Goal: Transaction & Acquisition: Download file/media

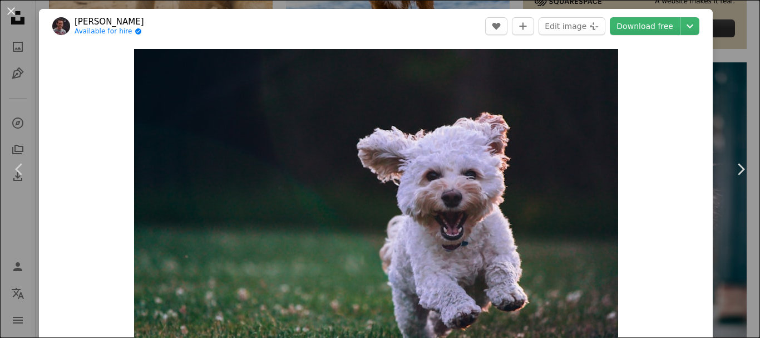
scroll to position [34, 0]
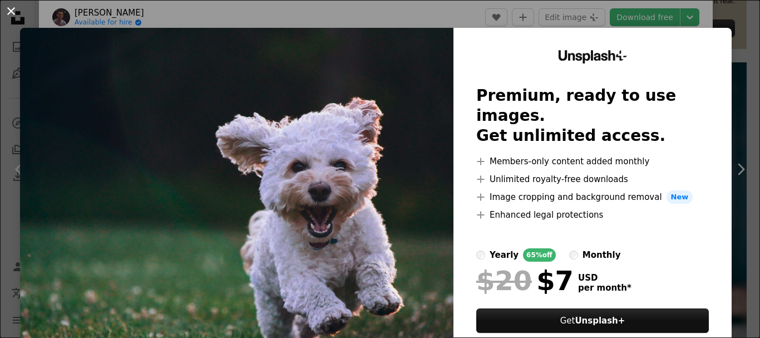
click at [18, 17] on button "An X shape" at bounding box center [10, 10] width 13 height 13
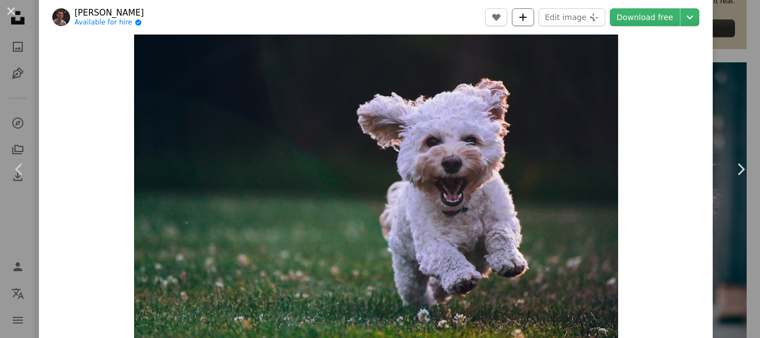
click at [516, 23] on button "A plus sign" at bounding box center [523, 17] width 22 height 18
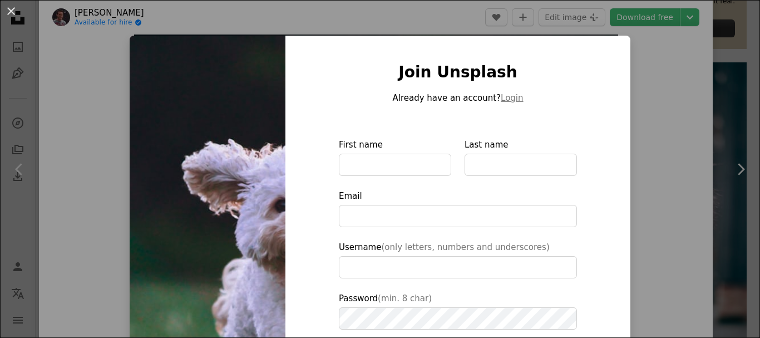
click at [13, 11] on button "An X shape" at bounding box center [10, 10] width 13 height 13
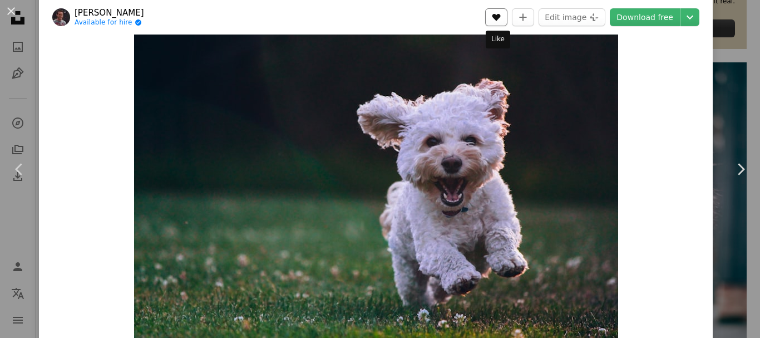
click at [486, 22] on button "A heart" at bounding box center [496, 17] width 22 height 18
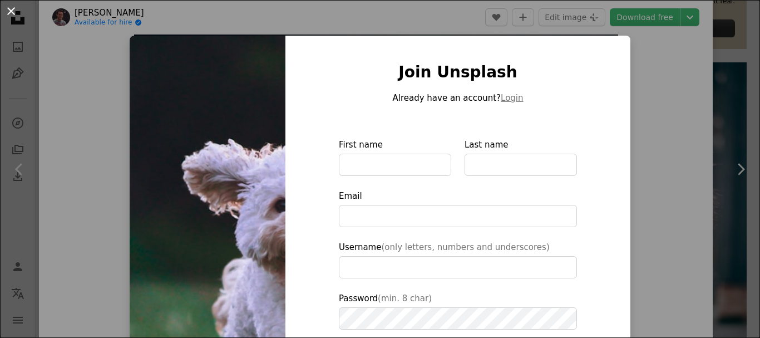
click at [11, 8] on button "An X shape" at bounding box center [10, 10] width 13 height 13
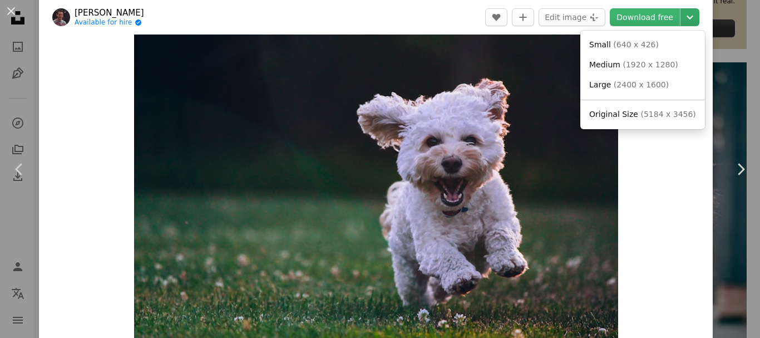
click at [681, 20] on icon "Chevron down" at bounding box center [690, 17] width 18 height 13
click at [635, 52] on link "Small ( 640 x 426 )" at bounding box center [643, 45] width 116 height 20
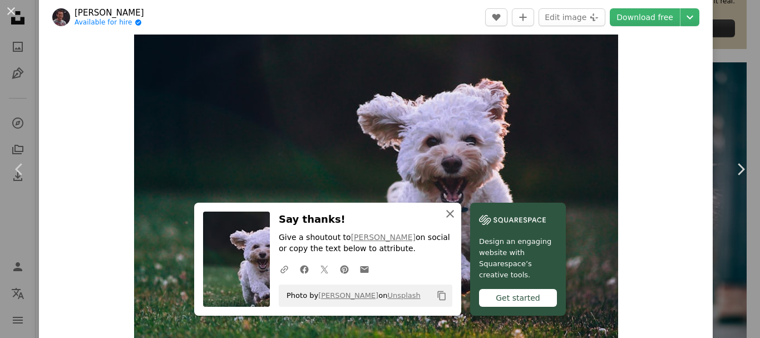
click at [440, 206] on button "An X shape Close" at bounding box center [450, 214] width 22 height 22
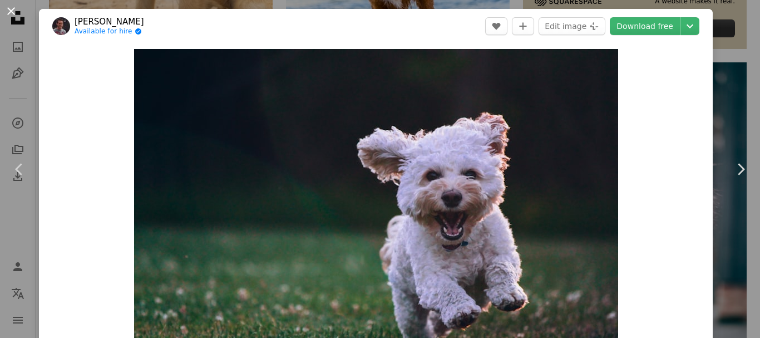
click at [12, 8] on button "An X shape" at bounding box center [10, 10] width 13 height 13
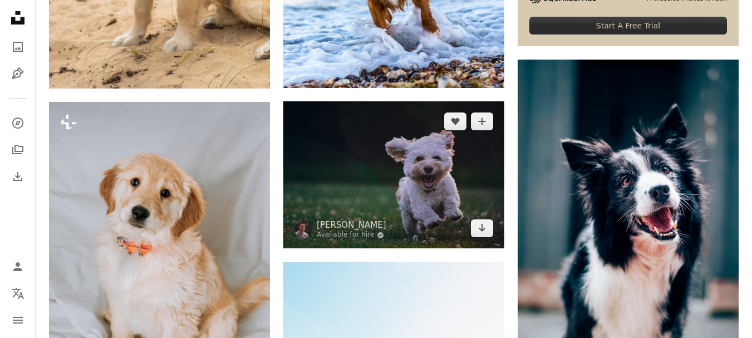
drag, startPoint x: 290, startPoint y: 100, endPoint x: 431, endPoint y: 188, distance: 165.5
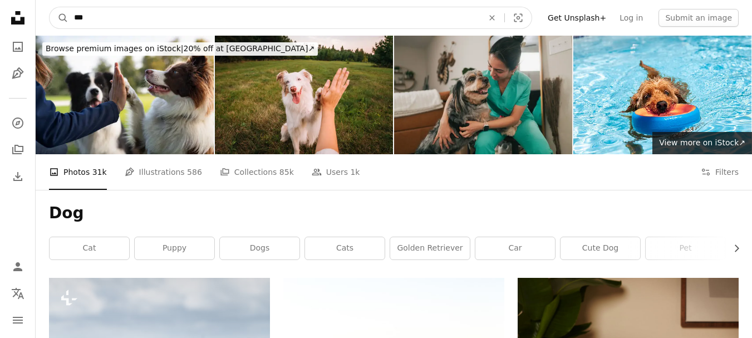
click at [168, 22] on input "***" at bounding box center [273, 17] width 411 height 21
type input "**********"
click at [50, 7] on button "A magnifying glass" at bounding box center [59, 17] width 19 height 21
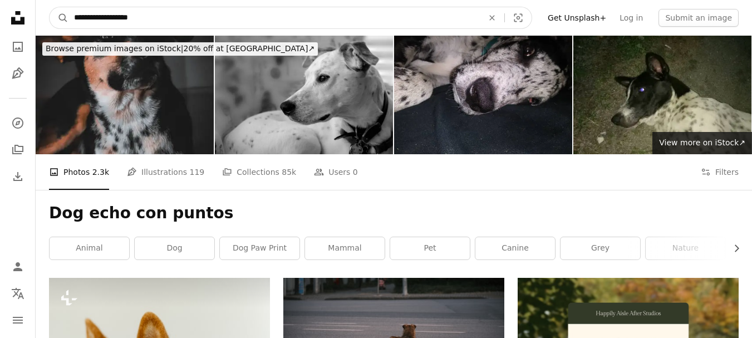
click at [181, 16] on input "**********" at bounding box center [273, 17] width 411 height 21
type input "**********"
click button "A magnifying glass" at bounding box center [59, 17] width 19 height 21
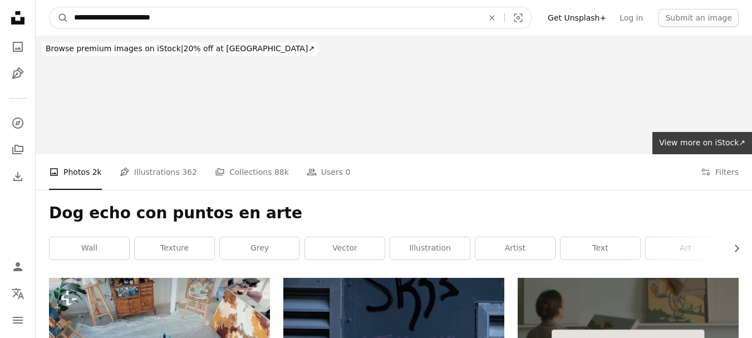
click at [215, 27] on input "**********" at bounding box center [273, 17] width 411 height 21
type input "*"
type input "**********"
click at [50, 7] on button "A magnifying glass" at bounding box center [59, 17] width 19 height 21
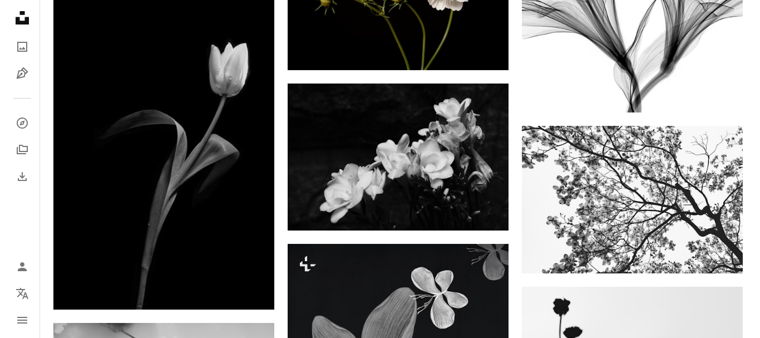
scroll to position [634, 0]
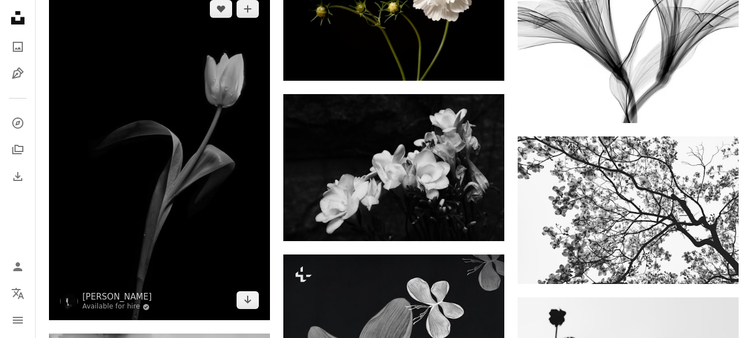
click at [204, 120] on img at bounding box center [159, 155] width 221 height 332
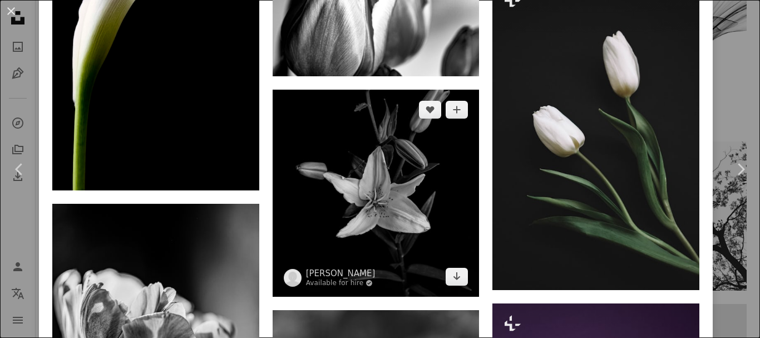
scroll to position [2504, 0]
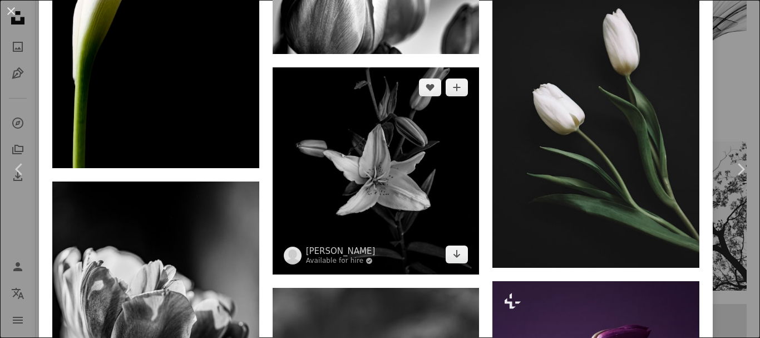
click at [400, 137] on img at bounding box center [376, 170] width 207 height 207
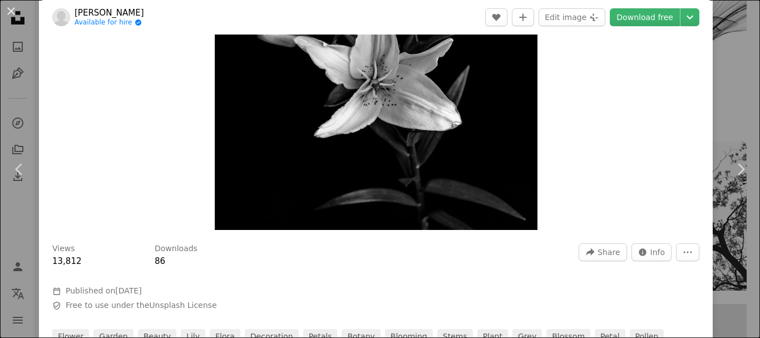
scroll to position [142, 0]
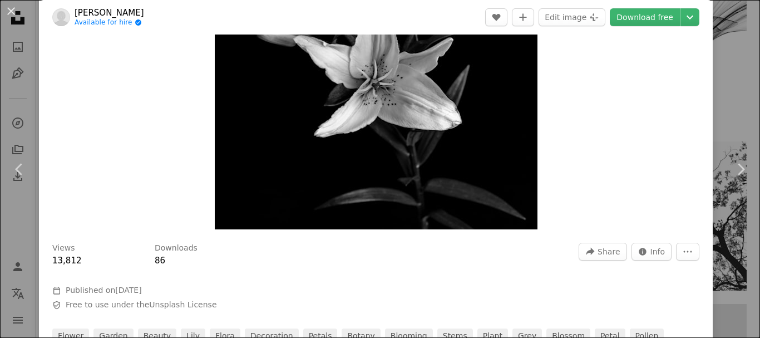
click at [351, 146] on img "Zoom in on this image" at bounding box center [376, 68] width 323 height 323
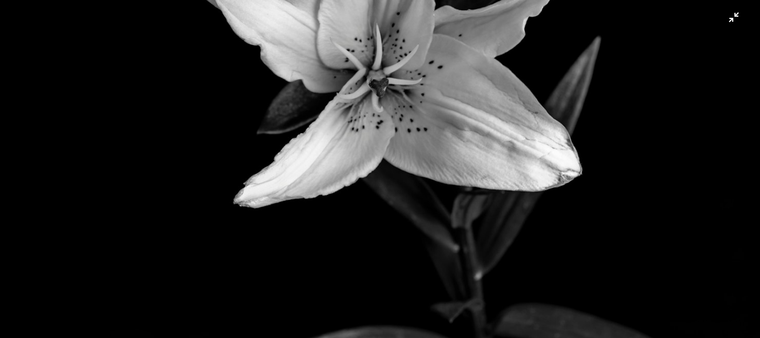
scroll to position [322, 0]
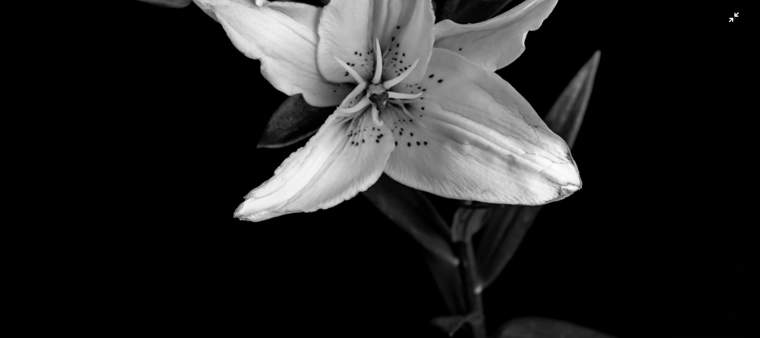
click at [725, 23] on img "Zoom out on this image" at bounding box center [379, 57] width 761 height 761
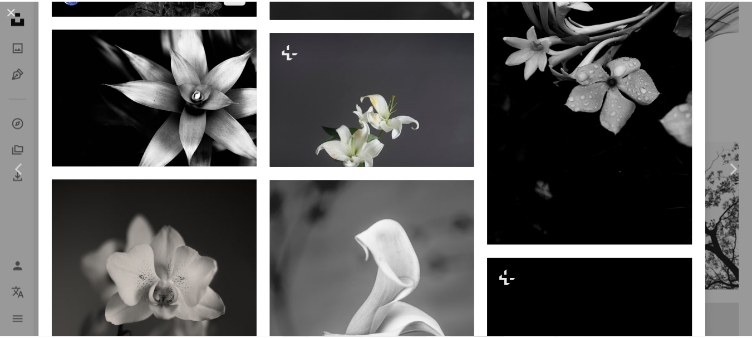
scroll to position [3582, 0]
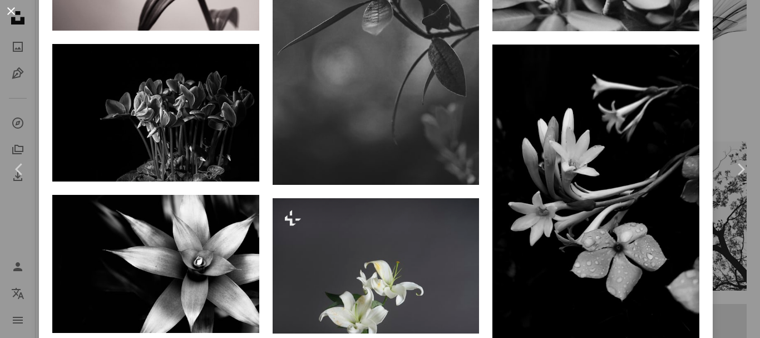
click at [13, 16] on button "An X shape" at bounding box center [10, 10] width 13 height 13
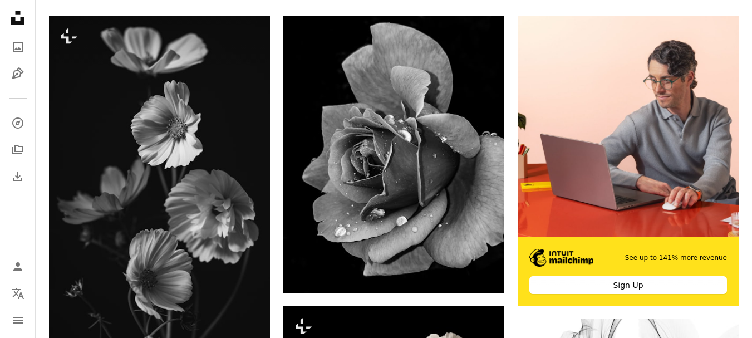
scroll to position [261, 0]
